Goal: Task Accomplishment & Management: Manage account settings

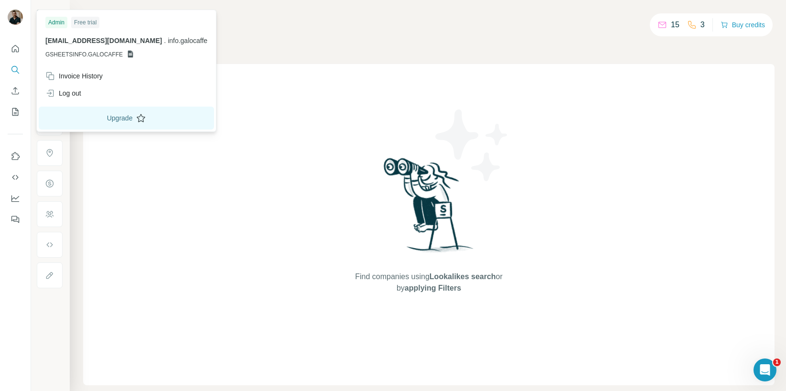
click at [88, 122] on button "Upgrade" at bounding box center [126, 118] width 175 height 23
click at [78, 93] on div "Log out" at bounding box center [63, 93] width 36 height 10
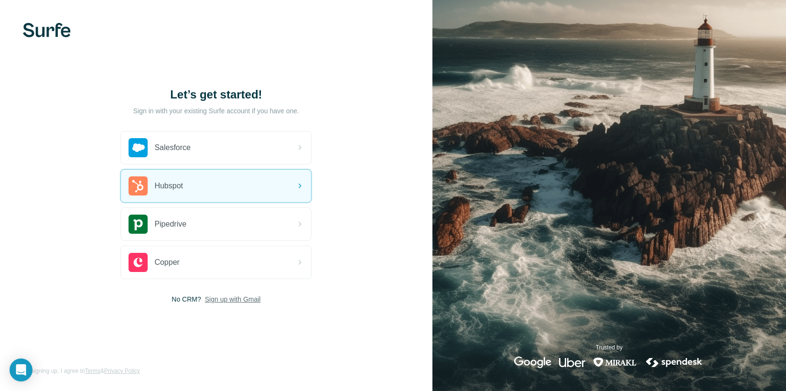
click at [237, 299] on span "Sign up with Gmail" at bounding box center [233, 299] width 56 height 10
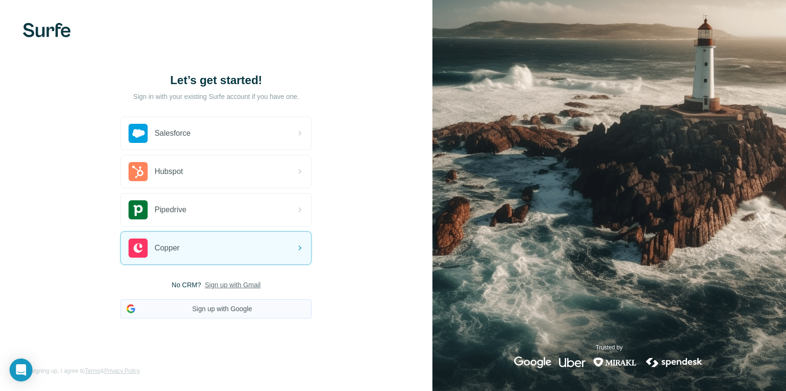
click at [221, 310] on button "Sign up with Google" at bounding box center [215, 308] width 191 height 19
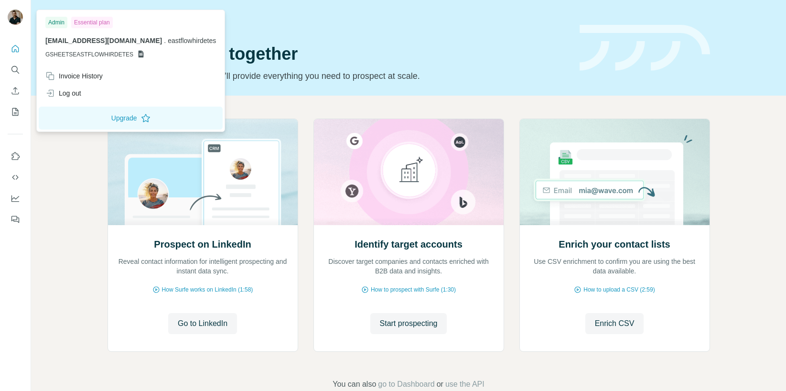
click at [12, 18] on img at bounding box center [15, 17] width 15 height 15
click at [15, 71] on icon "Search" at bounding box center [14, 69] width 6 height 6
